Goal: Information Seeking & Learning: Learn about a topic

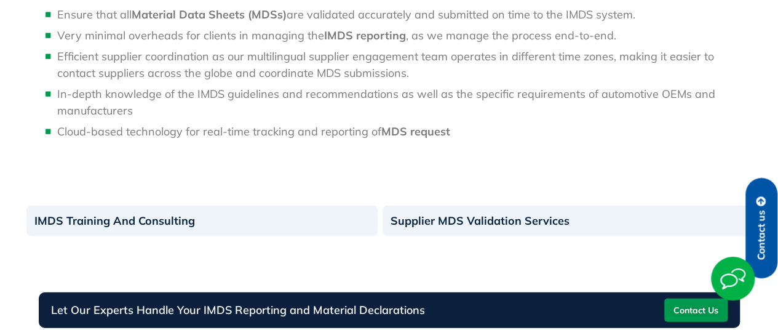
scroll to position [981, 0]
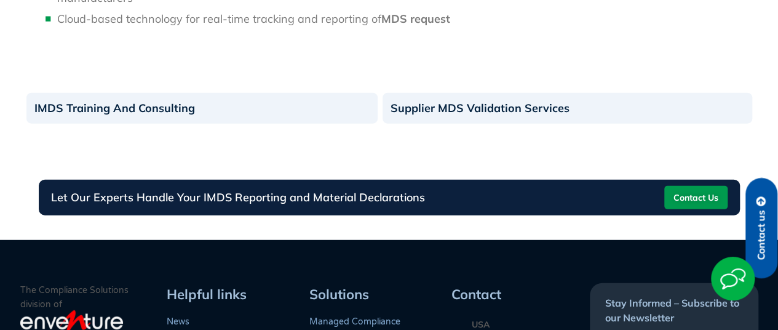
scroll to position [1226, 0]
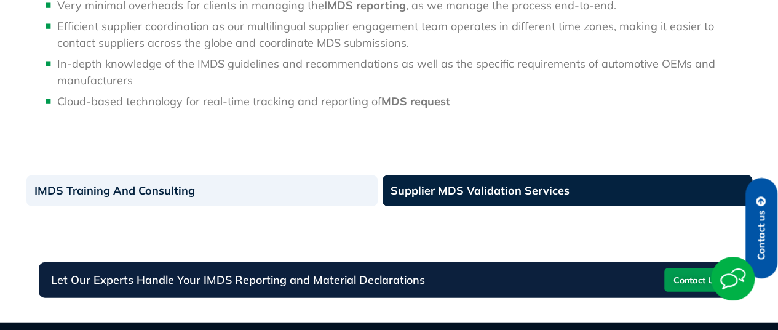
scroll to position [1577, 0]
